Goal: Navigation & Orientation: Understand site structure

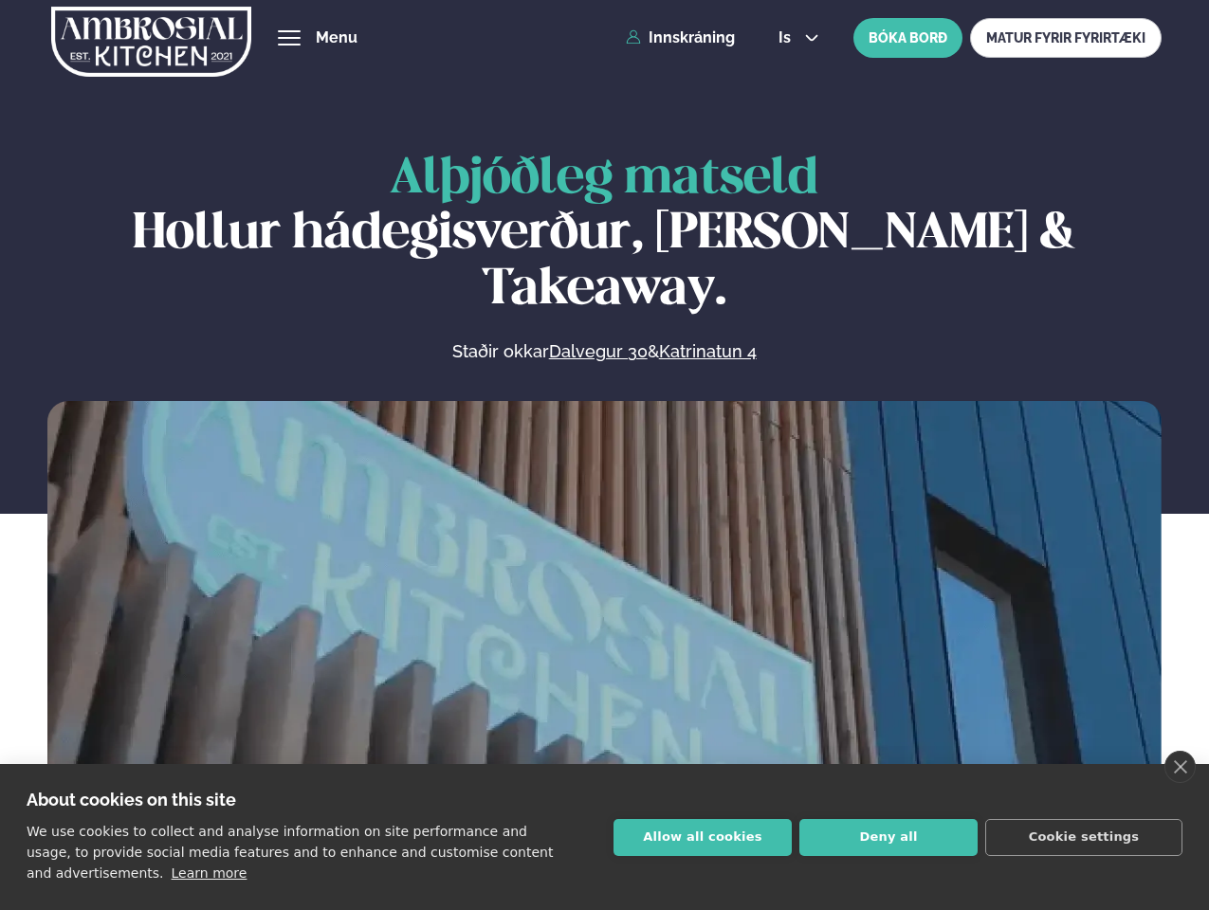
click at [1179, 767] on link "close" at bounding box center [1179, 767] width 31 height 32
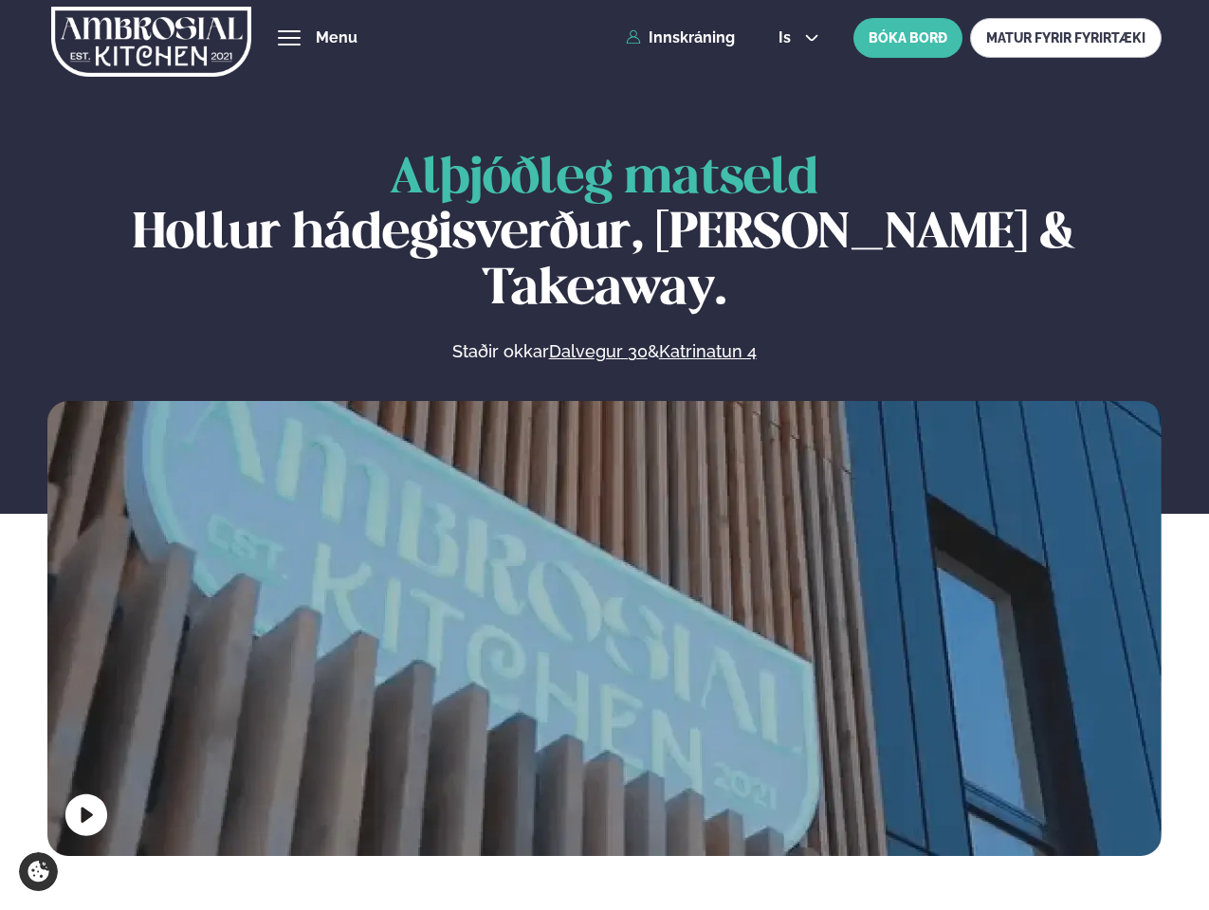
click at [289, 38] on span "hamburger" at bounding box center [289, 37] width 17 height 17
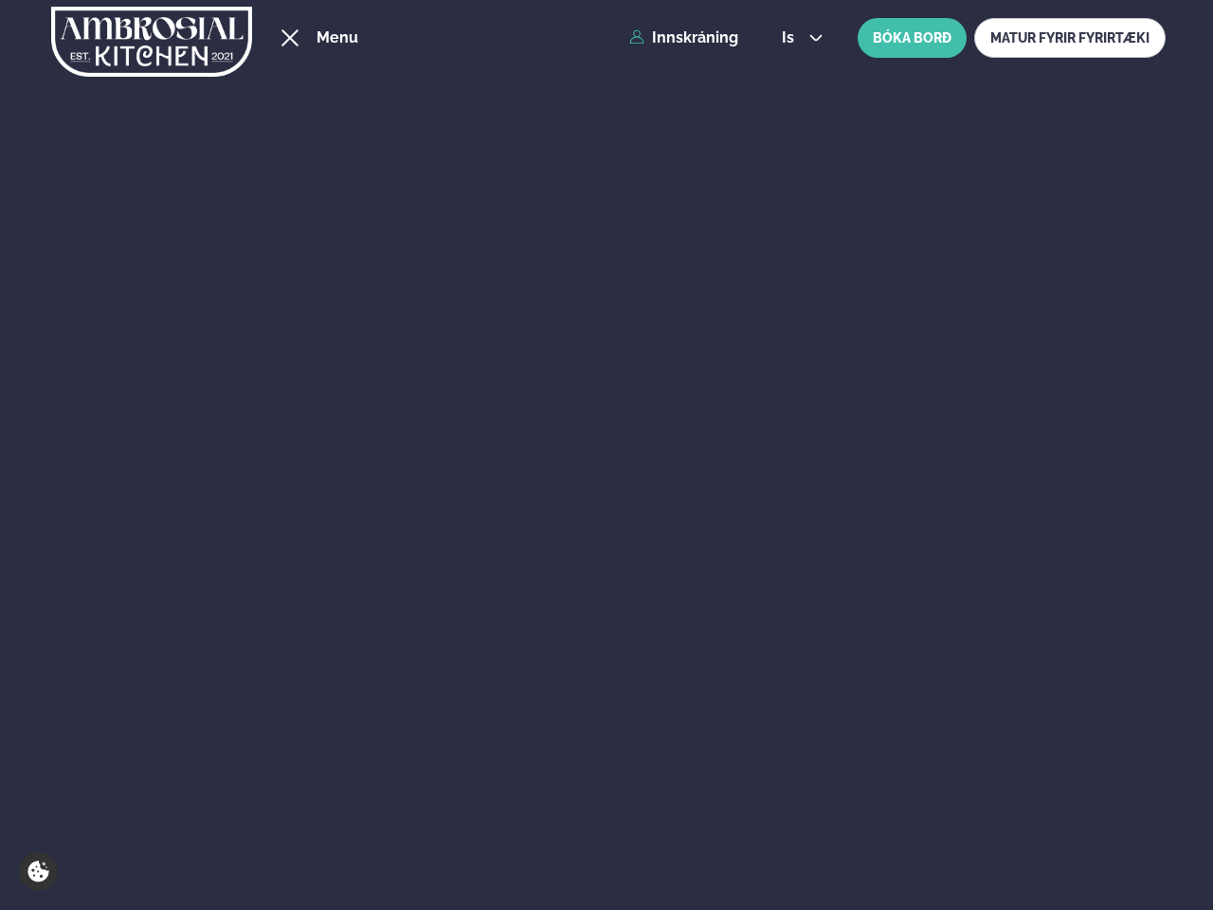
click at [796, 38] on span "is" at bounding box center [791, 37] width 18 height 15
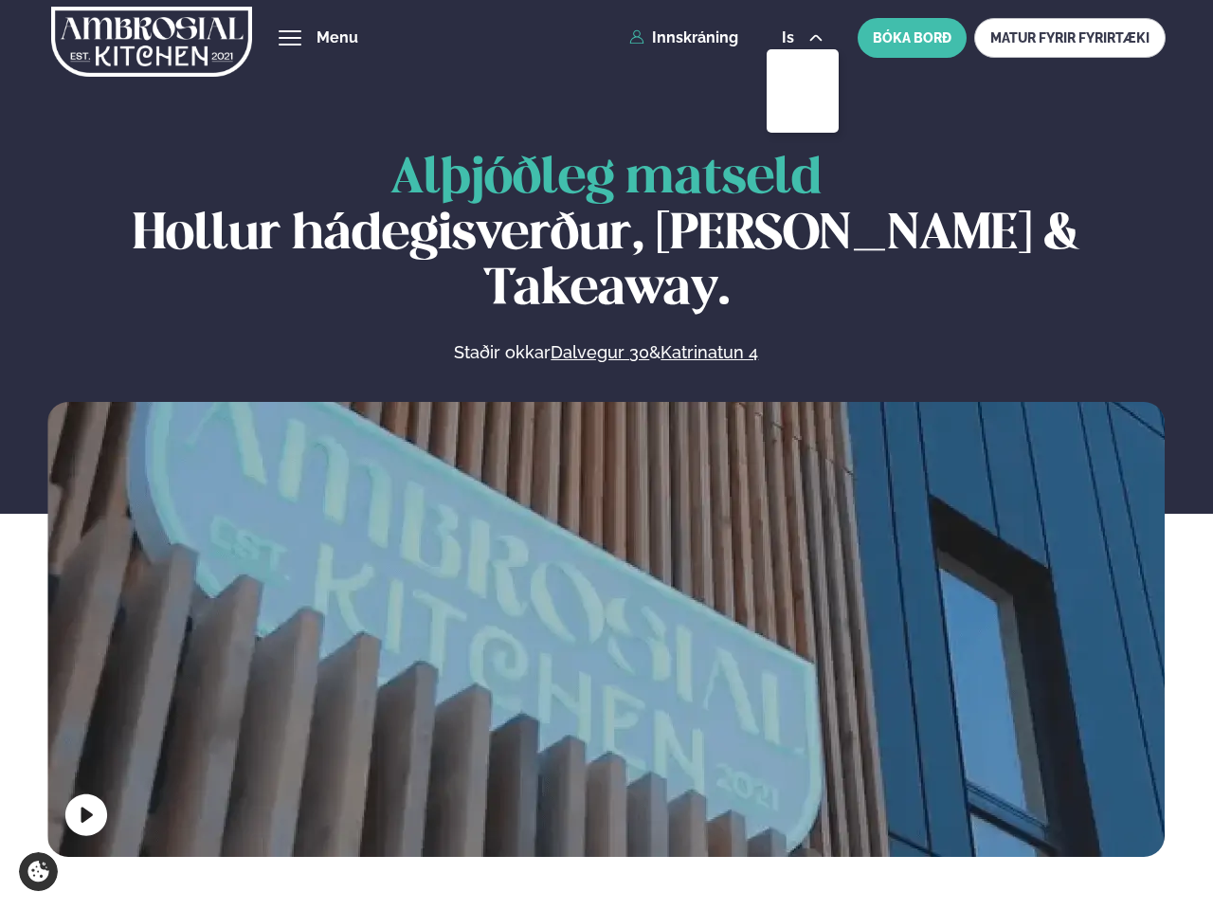
click at [604, 624] on video at bounding box center [606, 681] width 1118 height 559
